Goal: Find specific fact: Find specific fact

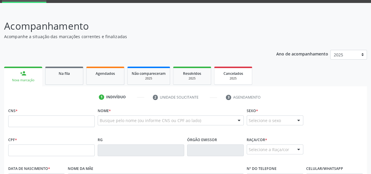
scroll to position [59, 0]
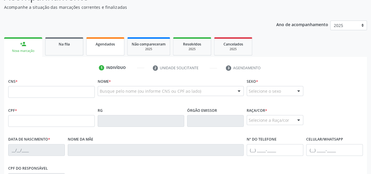
click at [94, 46] on div "Agendados" at bounding box center [105, 44] width 29 height 6
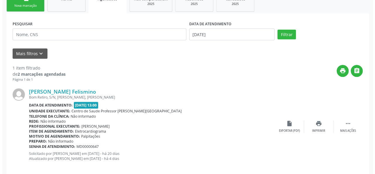
scroll to position [111, 0]
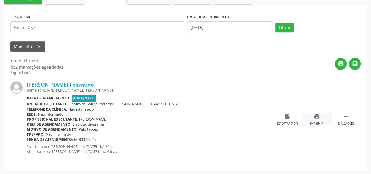
click at [318, 113] on icon "print" at bounding box center [317, 116] width 6 height 6
click at [63, 84] on link "[PERSON_NAME] Felismino" at bounding box center [60, 84] width 67 height 6
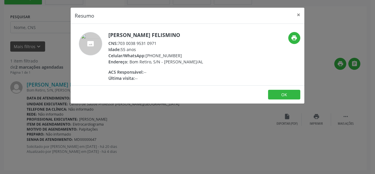
drag, startPoint x: 161, startPoint y: 43, endPoint x: 118, endPoint y: 42, distance: 42.6
click at [118, 42] on div "CNS: 703 0038 9531 0971" at bounding box center [156, 43] width 95 height 6
copy div "703 0038 9531 0971"
drag, startPoint x: 173, startPoint y: 33, endPoint x: 109, endPoint y: 34, distance: 64.0
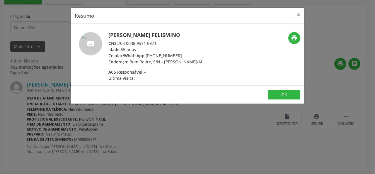
click at [109, 34] on h5 "[PERSON_NAME] Felismino" at bounding box center [156, 35] width 95 height 6
copy h5 "[PERSON_NAME] Felismino"
